Goal: Information Seeking & Learning: Find specific page/section

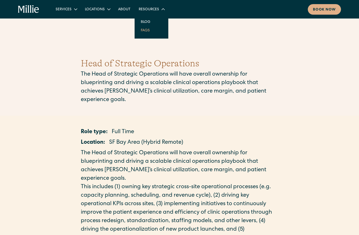
click at [143, 32] on link "FAQs" at bounding box center [145, 30] width 17 height 8
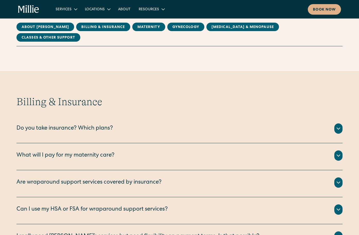
scroll to position [181, 0]
click at [140, 123] on div "Do you take insurance? Which plans?" at bounding box center [179, 128] width 326 height 10
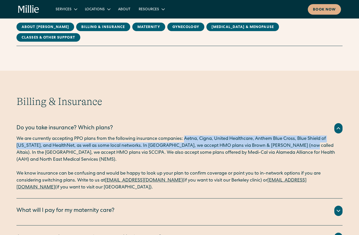
drag, startPoint x: 185, startPoint y: 128, endPoint x: 297, endPoint y: 136, distance: 112.4
click at [297, 136] on p "We are currently accepting PPO plans from the following insurance companies: Ae…" at bounding box center [179, 150] width 326 height 28
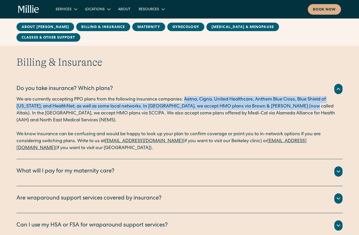
scroll to position [229, 0]
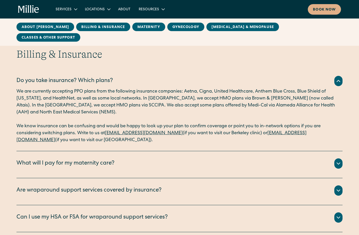
click at [217, 178] on div "Are wraparound support services covered by insurance? In-clinic lactation appoi…" at bounding box center [179, 191] width 326 height 27
click at [215, 185] on div "Are wraparound support services covered by insurance?" at bounding box center [179, 190] width 326 height 10
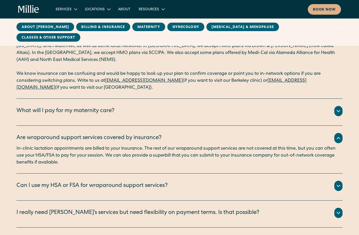
scroll to position [293, 0]
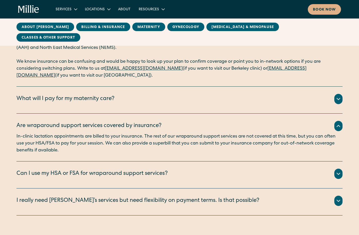
click at [213, 197] on div "I really need Millie’s services but need flexibility on payment terms. Is that …" at bounding box center [137, 201] width 243 height 8
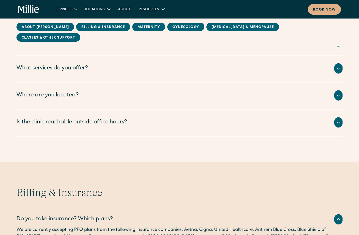
scroll to position [55, 0]
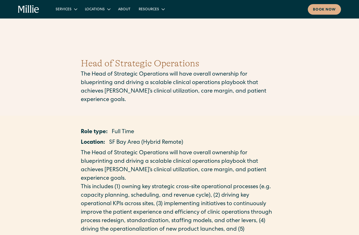
click at [25, 11] on icon "home" at bounding box center [28, 9] width 21 height 8
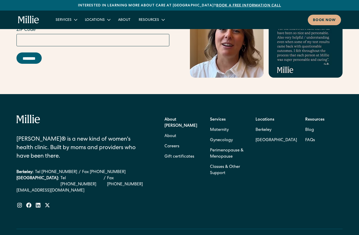
scroll to position [2237, 0]
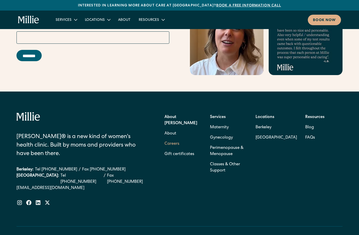
click at [174, 139] on link "Careers" at bounding box center [171, 144] width 15 height 10
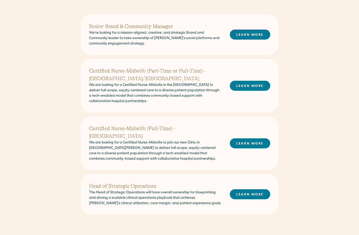
scroll to position [160, 0]
